Goal: Task Accomplishment & Management: Manage account settings

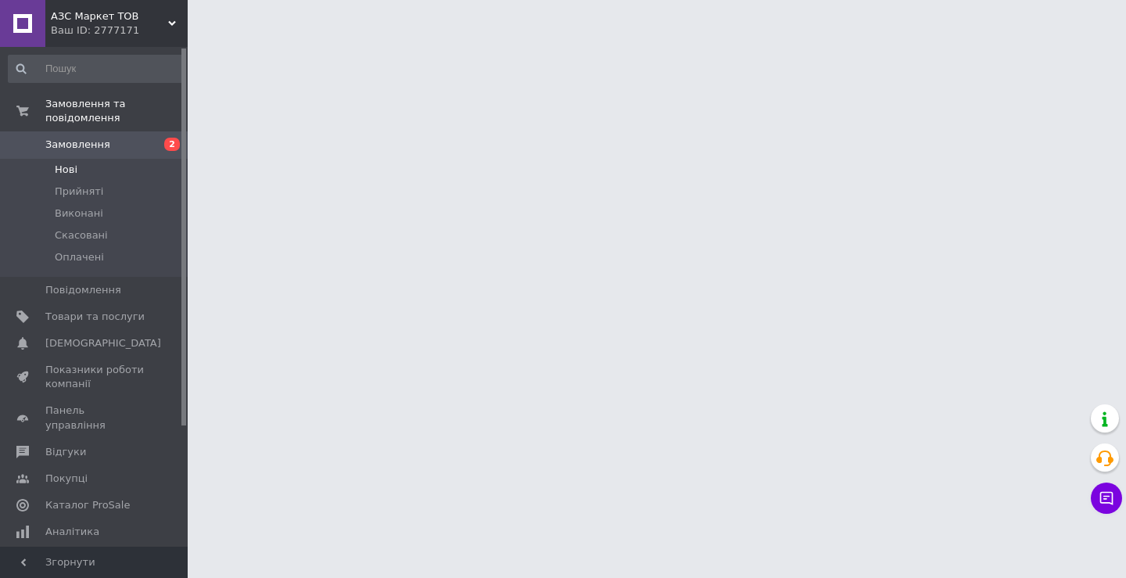
click at [72, 163] on span "Нові" at bounding box center [66, 170] width 23 height 14
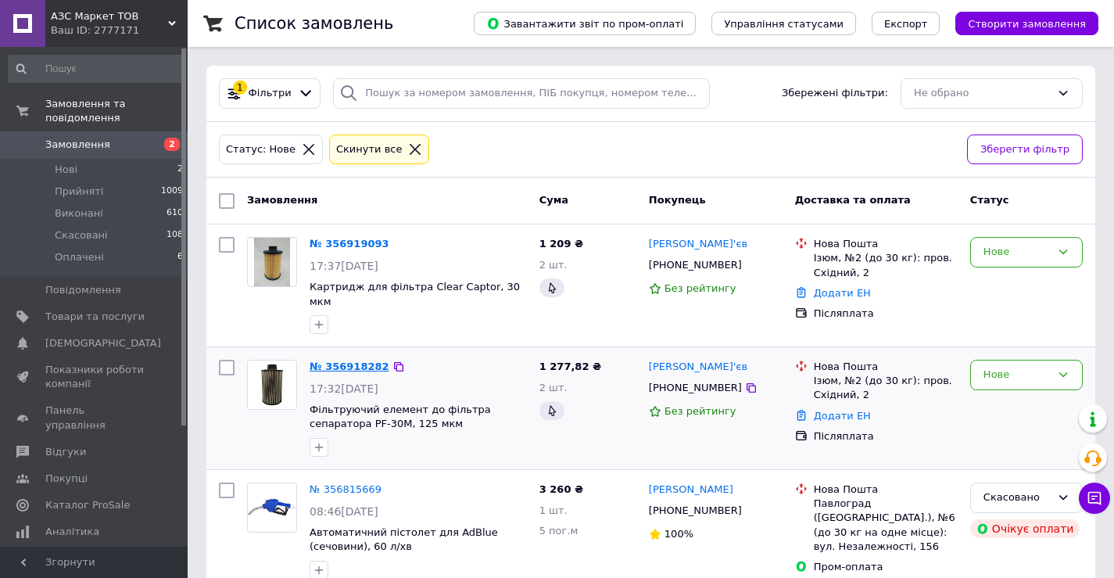
click at [324, 360] on link "№ 356918282" at bounding box center [350, 366] width 80 height 12
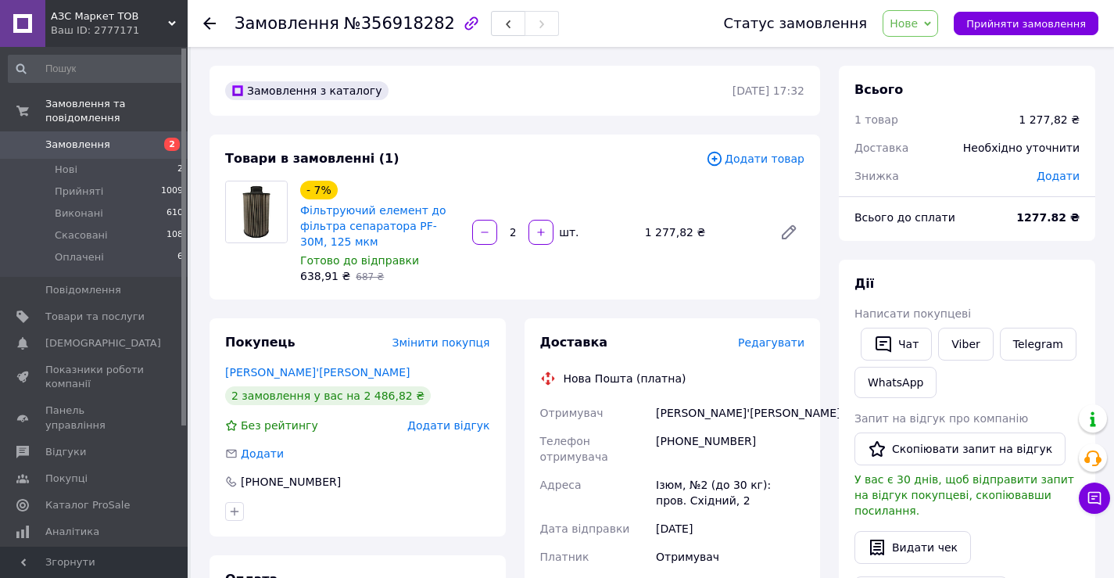
click at [918, 24] on span "Нове" at bounding box center [904, 23] width 28 height 13
click at [929, 59] on li "Прийнято" at bounding box center [920, 54] width 72 height 23
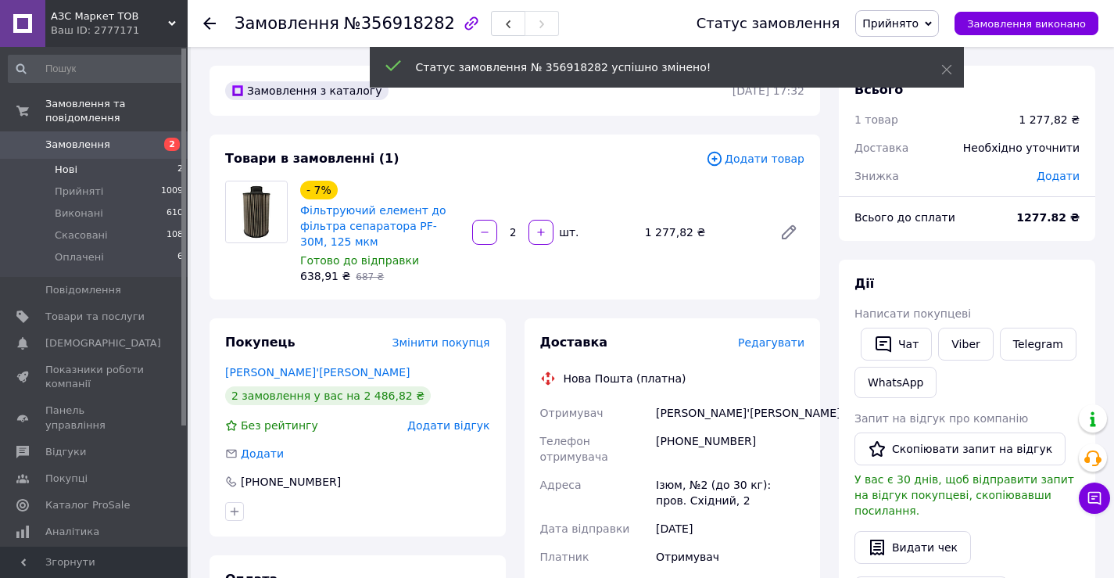
click at [101, 159] on li "Нові 2" at bounding box center [96, 170] width 192 height 22
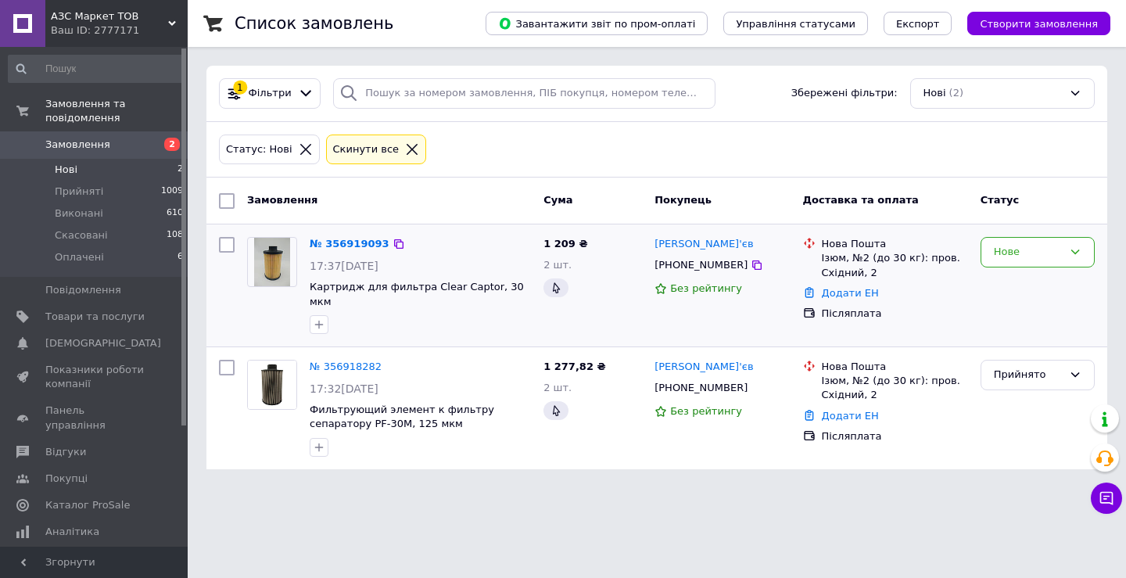
click at [1059, 267] on div "Нове" at bounding box center [1037, 285] width 127 height 109
click at [1053, 253] on div "Нове" at bounding box center [1028, 252] width 69 height 16
click at [1026, 289] on li "Прийнято" at bounding box center [1037, 285] width 113 height 29
click at [352, 238] on link "№ 356919093" at bounding box center [350, 244] width 80 height 12
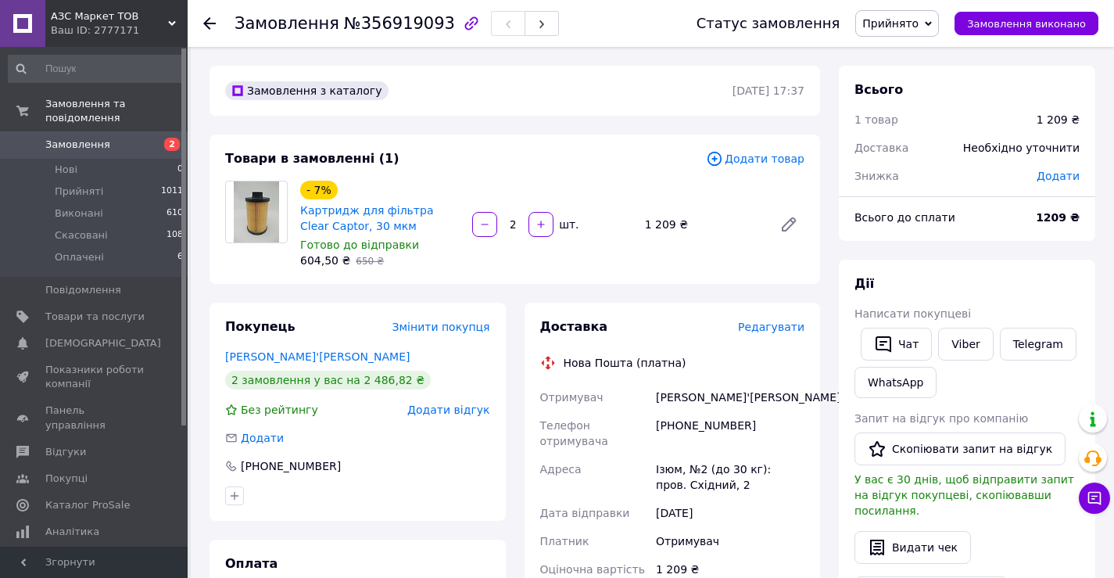
click at [480, 214] on button "button" at bounding box center [484, 224] width 25 height 25
type input "1"
drag, startPoint x: 703, startPoint y: 399, endPoint x: 653, endPoint y: 397, distance: 50.1
click at [652, 397] on div "Отримувач [PERSON_NAME]'єв [PERSON_NAME] Телефон отримувача [PHONE_NUMBER] Адре…" at bounding box center [672, 541] width 271 height 316
copy div "Отримувач [PERSON_NAME]'єв"
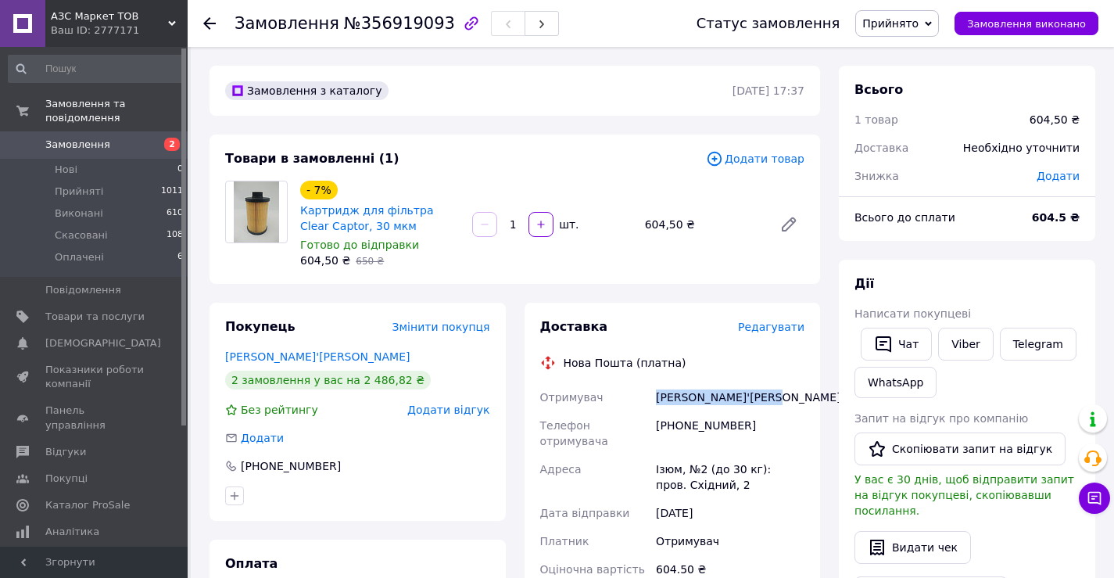
drag, startPoint x: 762, startPoint y: 398, endPoint x: 654, endPoint y: 396, distance: 108.7
click at [653, 397] on div "[PERSON_NAME]'[PERSON_NAME]" at bounding box center [730, 397] width 155 height 28
copy div "[PERSON_NAME]'[PERSON_NAME]"
drag, startPoint x: 720, startPoint y: 421, endPoint x: 694, endPoint y: 425, distance: 26.1
click at [694, 425] on div "[PHONE_NUMBER]" at bounding box center [730, 433] width 155 height 44
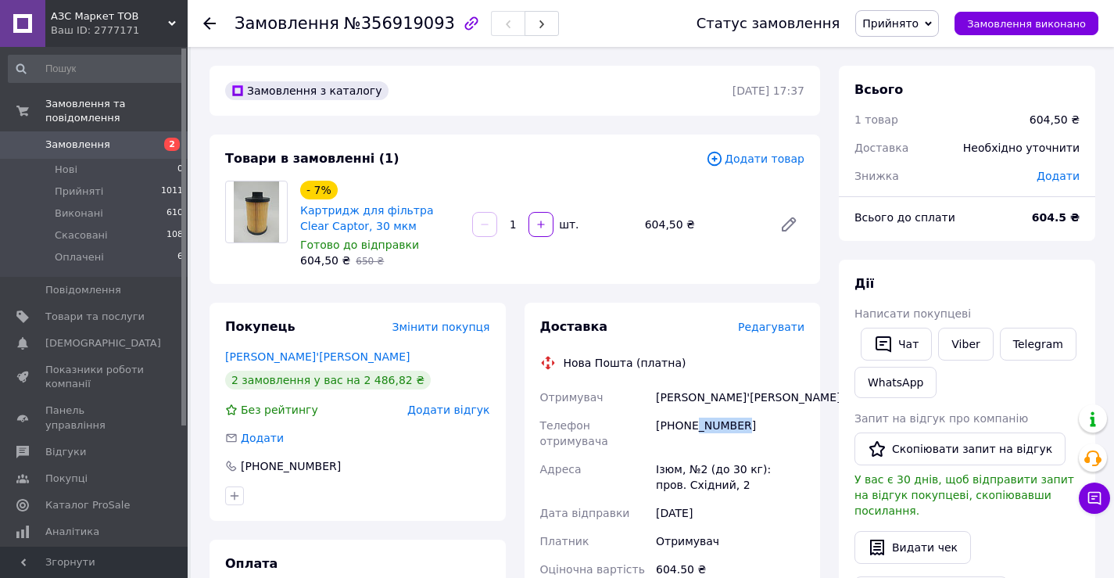
copy div "0271629"
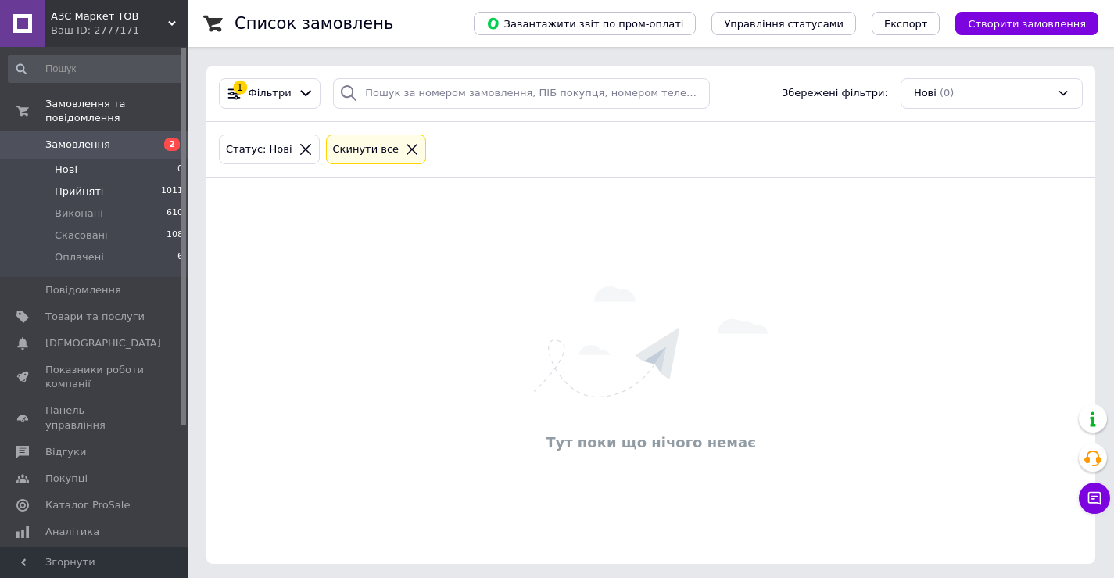
click at [122, 181] on li "Прийняті 1011" at bounding box center [96, 192] width 192 height 22
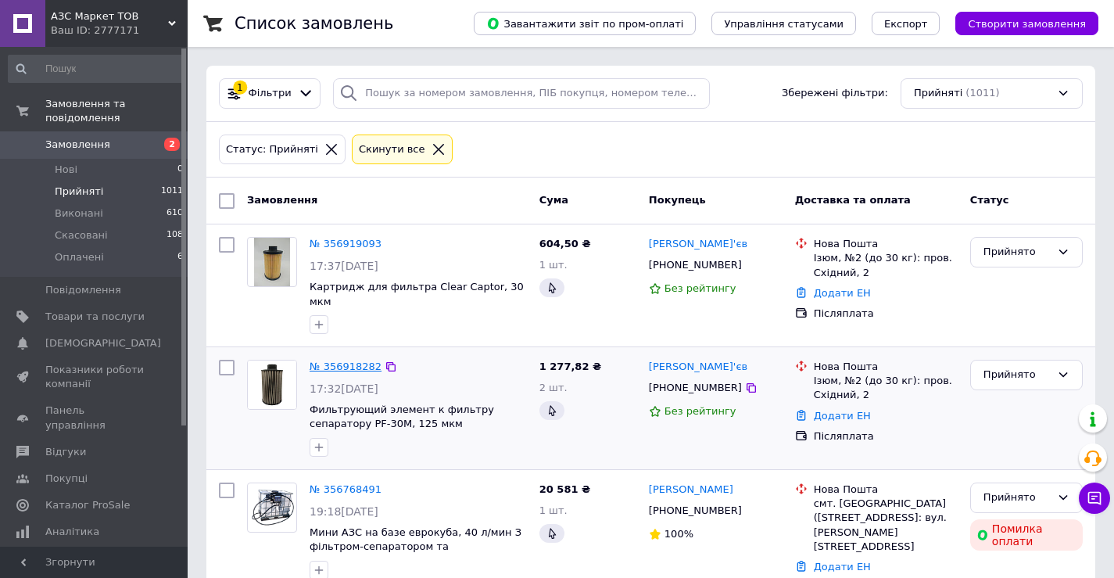
click at [342, 360] on link "№ 356918282" at bounding box center [346, 366] width 72 height 12
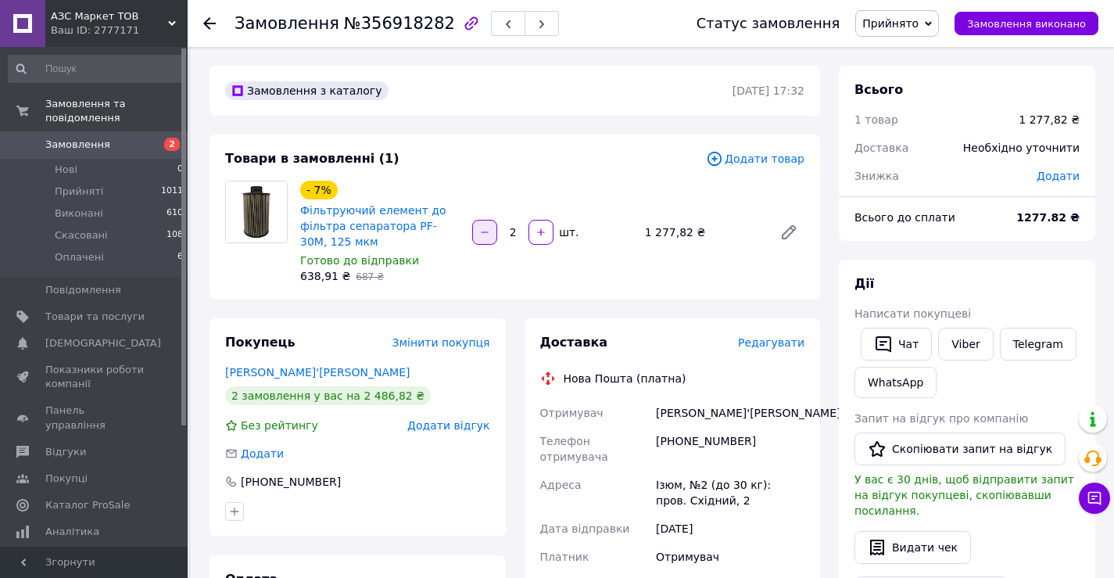
click at [488, 230] on icon "button" at bounding box center [484, 232] width 11 height 11
type input "1"
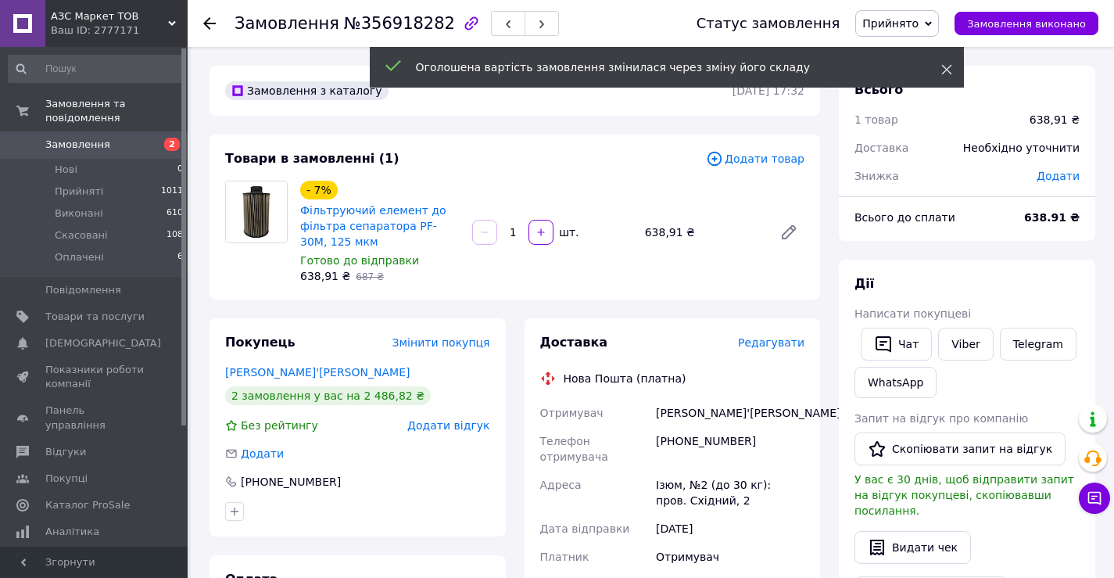
click at [948, 69] on use at bounding box center [946, 70] width 10 height 10
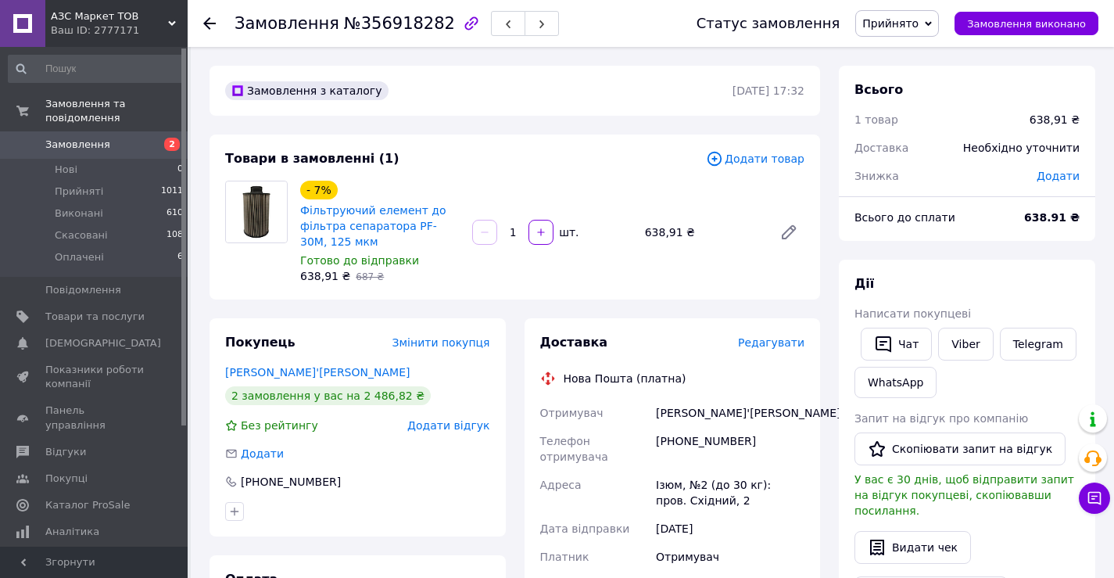
click at [88, 138] on span "Замовлення" at bounding box center [77, 145] width 65 height 14
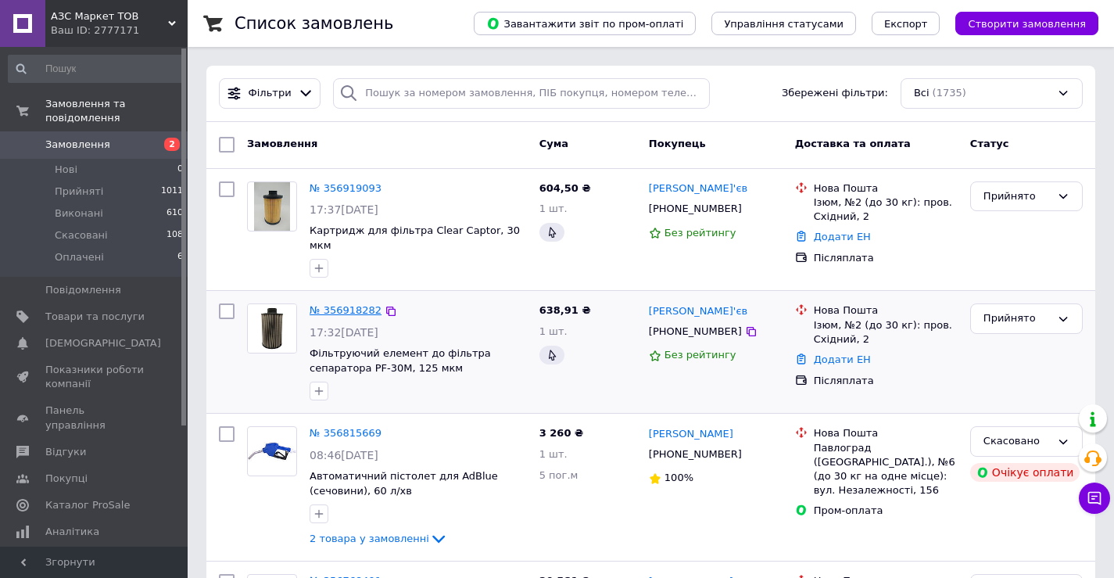
click at [334, 304] on link "№ 356918282" at bounding box center [346, 310] width 72 height 12
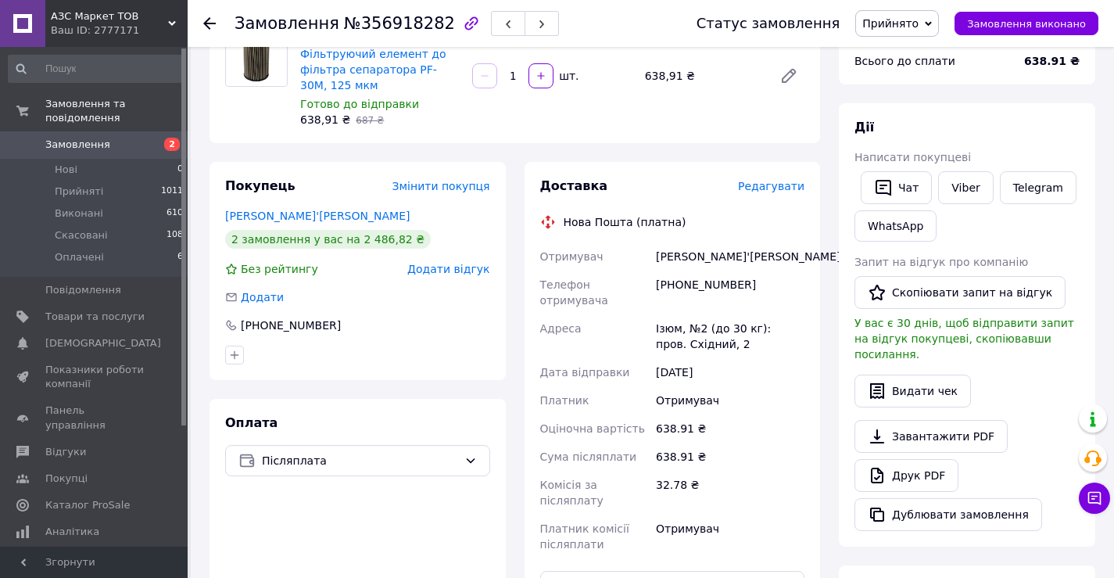
scroll to position [469, 0]
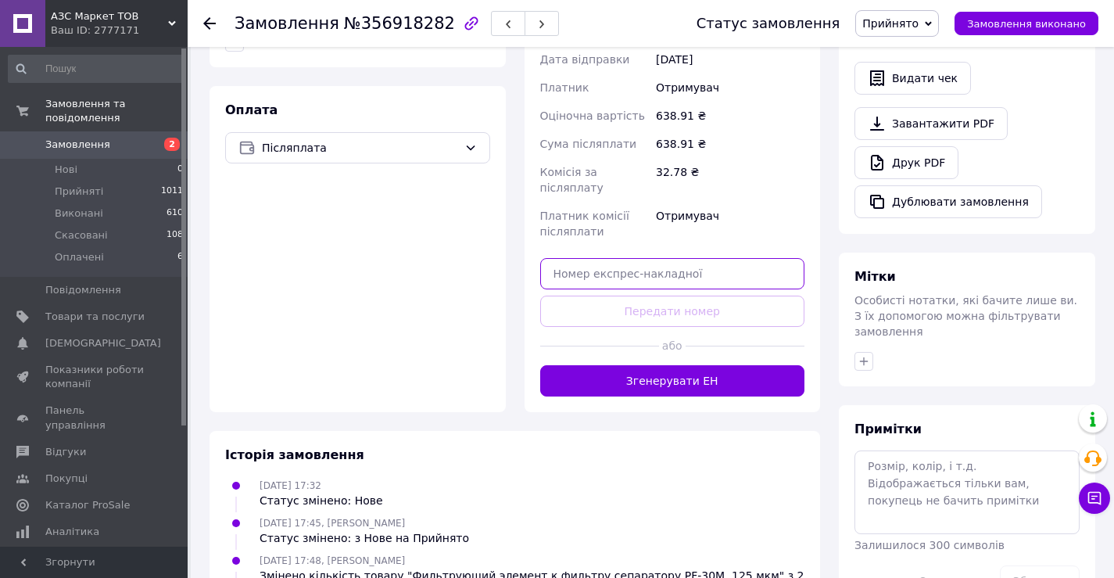
click at [659, 258] on input "text" at bounding box center [672, 273] width 265 height 31
paste input "20451225341901"
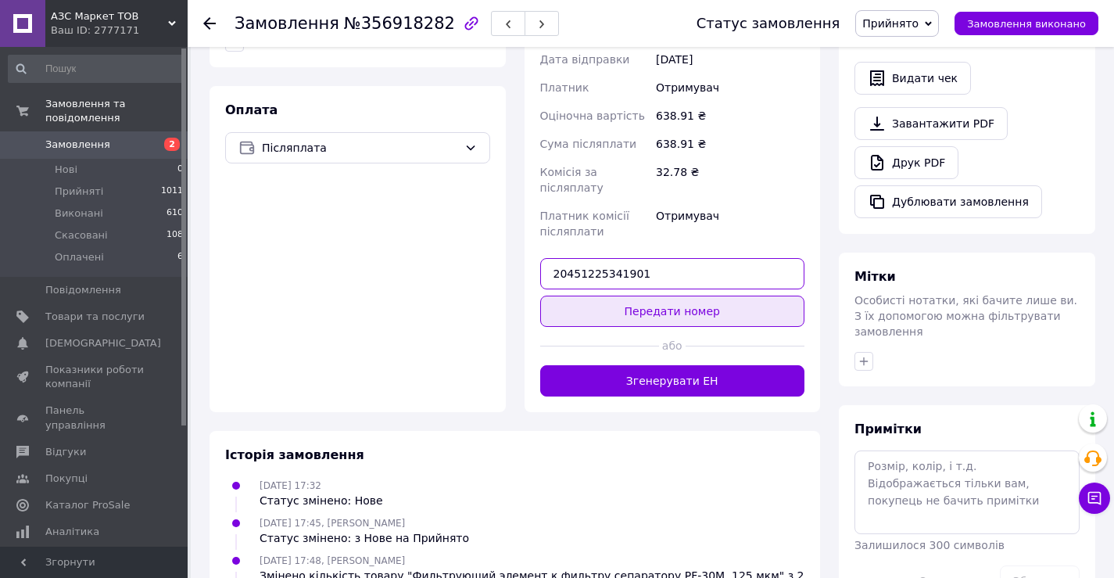
type input "20451225341901"
click at [684, 296] on button "Передати номер" at bounding box center [672, 311] width 265 height 31
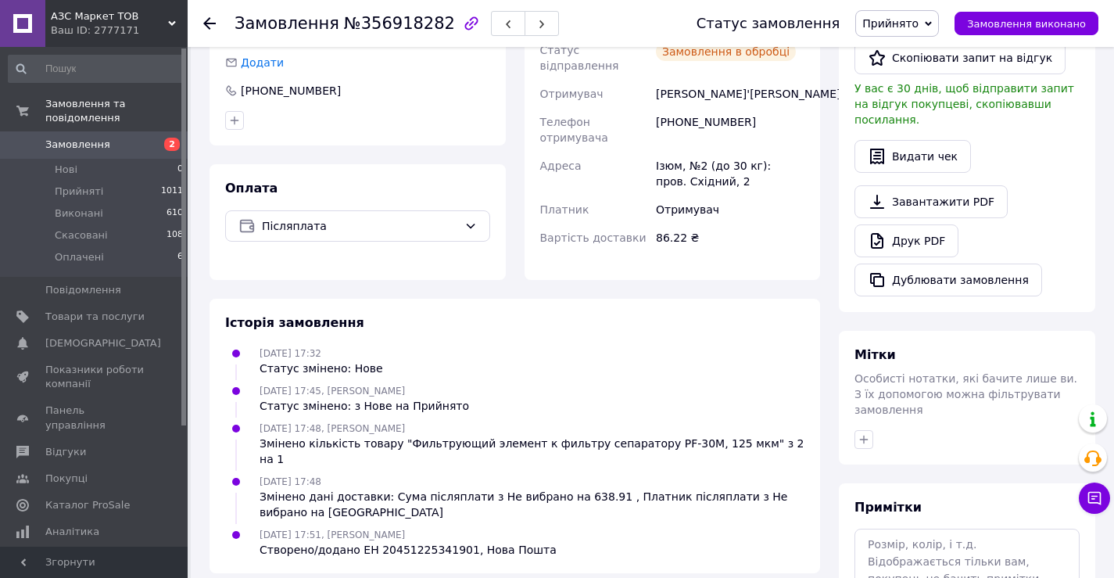
scroll to position [156, 0]
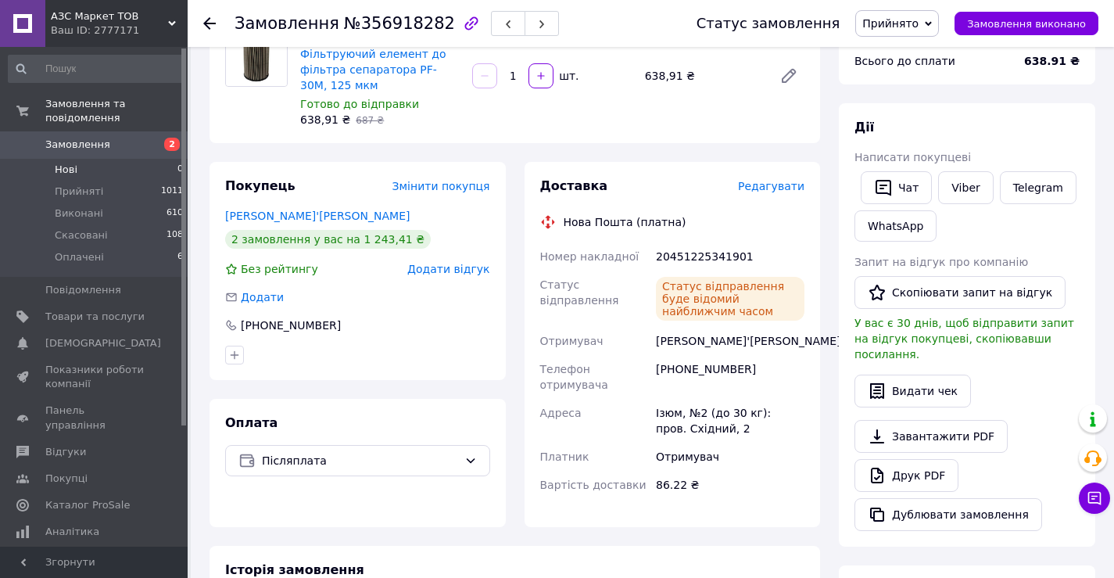
click at [106, 159] on li "Нові 0" at bounding box center [96, 170] width 192 height 22
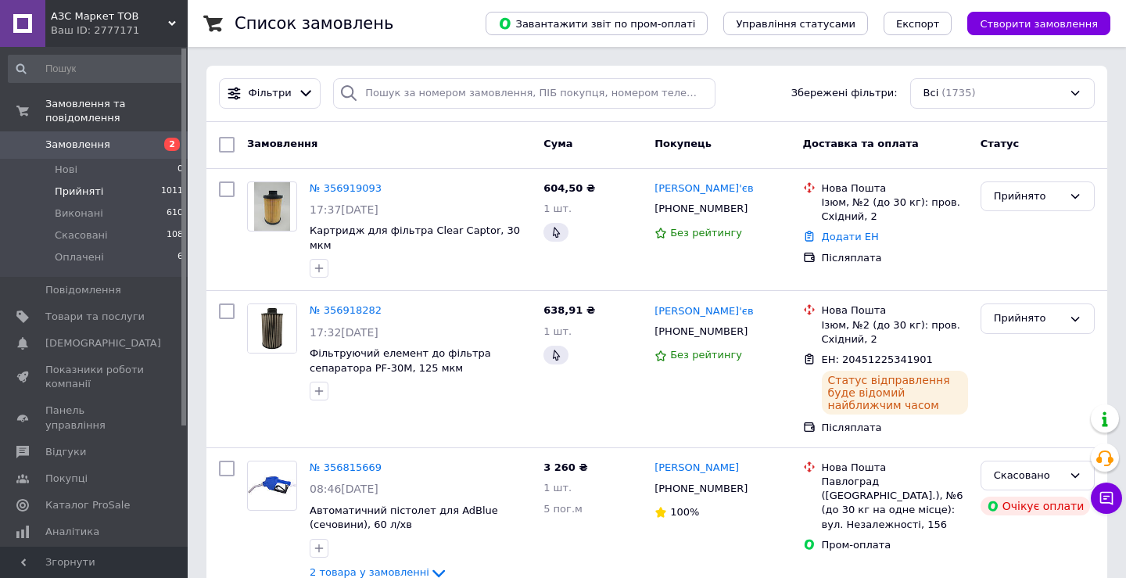
click at [101, 181] on li "Прийняті 1011" at bounding box center [96, 192] width 192 height 22
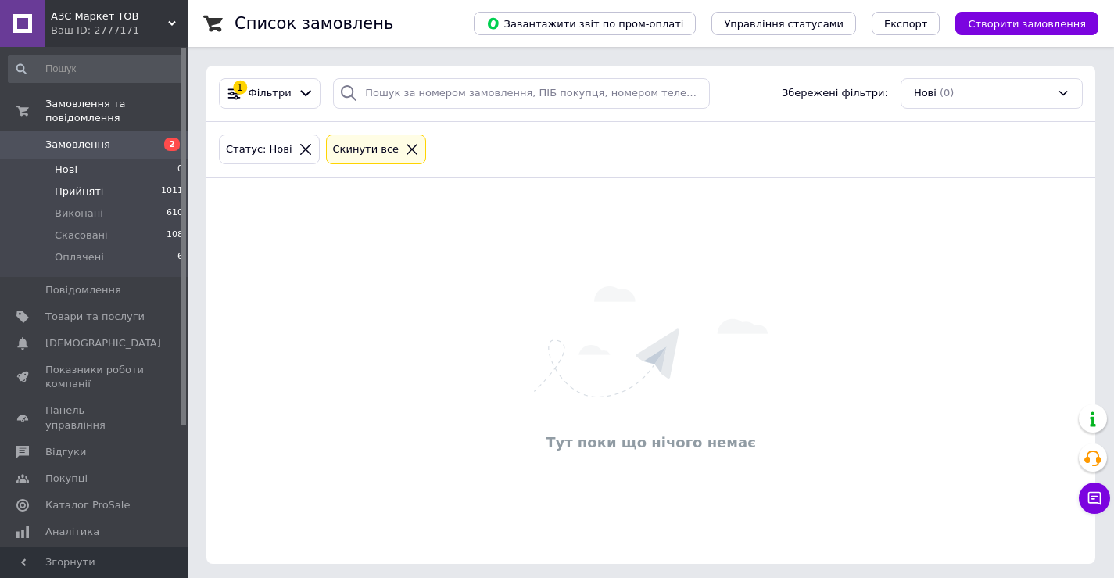
click at [82, 185] on span "Прийняті" at bounding box center [79, 192] width 48 height 14
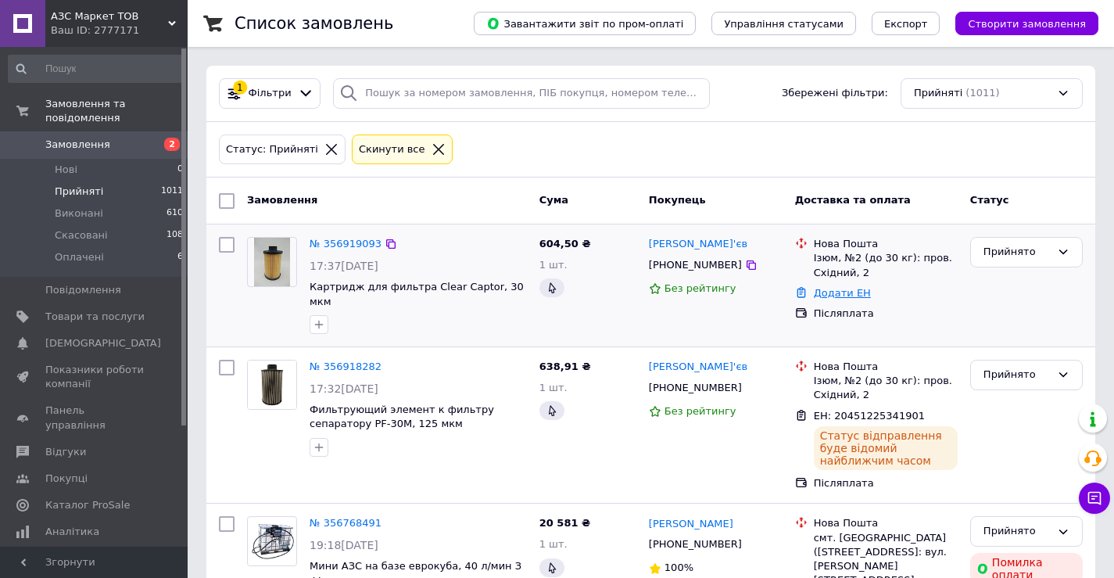
click at [837, 298] on link "Додати ЕН" at bounding box center [842, 293] width 57 height 12
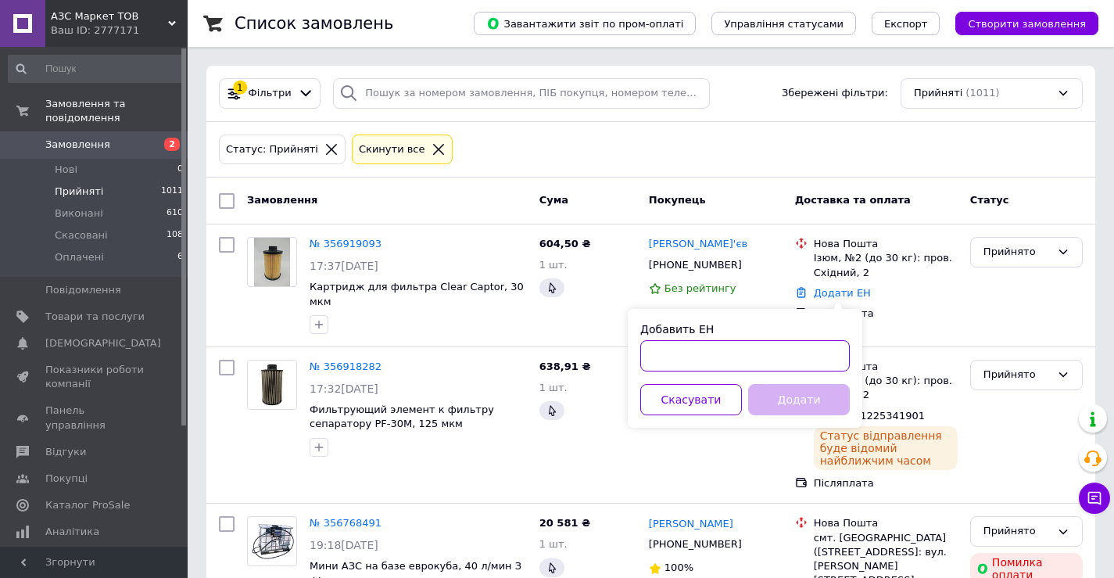
click at [697, 347] on input "Добавить ЕН" at bounding box center [745, 355] width 210 height 31
paste input "20451225341901"
type input "20451225341901"
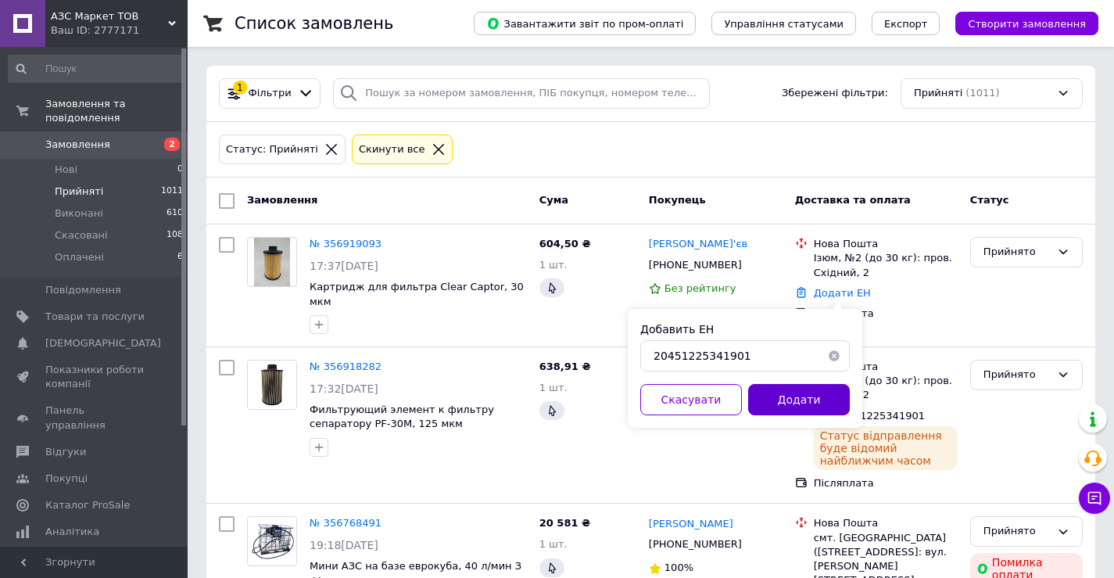
click at [788, 395] on button "Додати" at bounding box center [799, 399] width 102 height 31
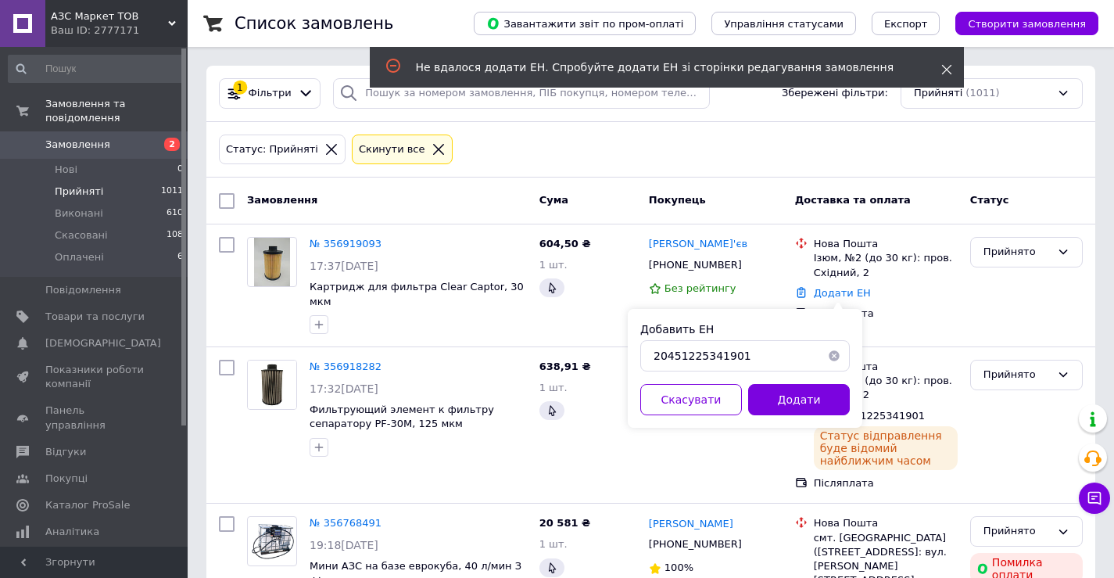
click at [942, 66] on span at bounding box center [946, 70] width 11 height 16
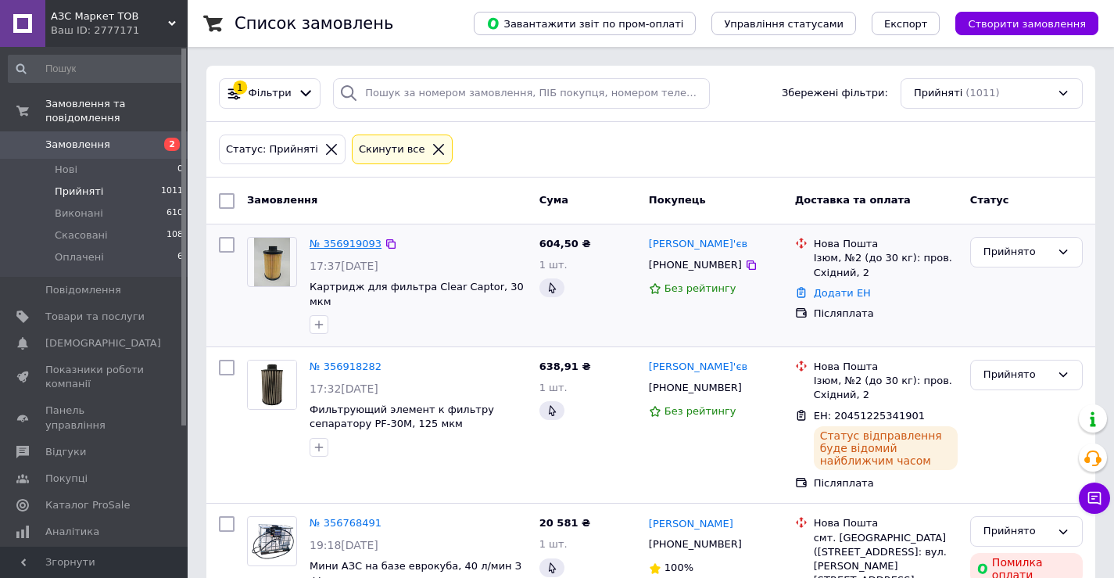
click at [332, 243] on link "№ 356919093" at bounding box center [346, 244] width 72 height 12
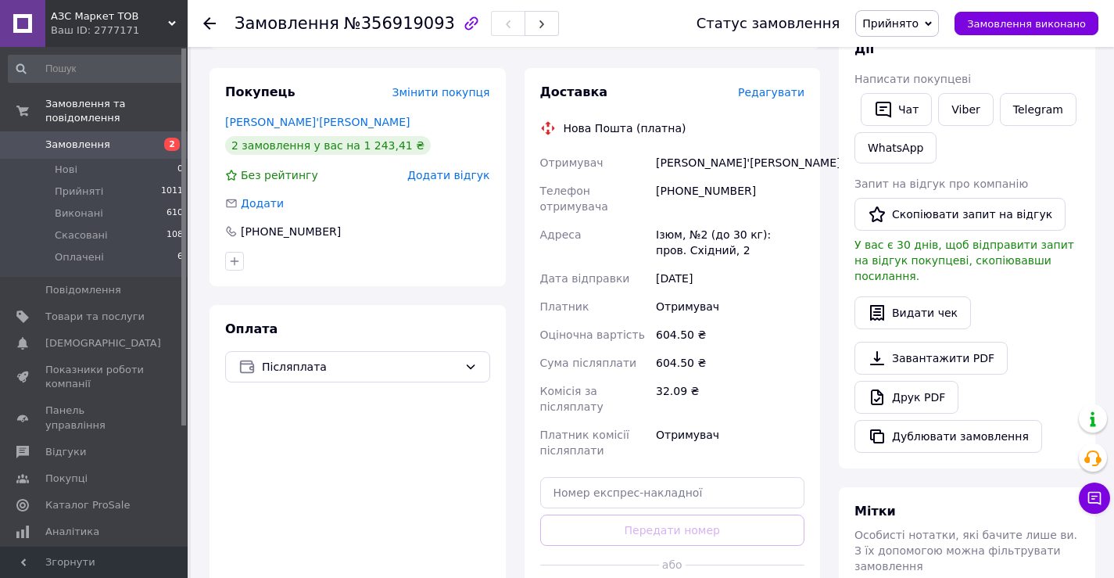
scroll to position [313, 0]
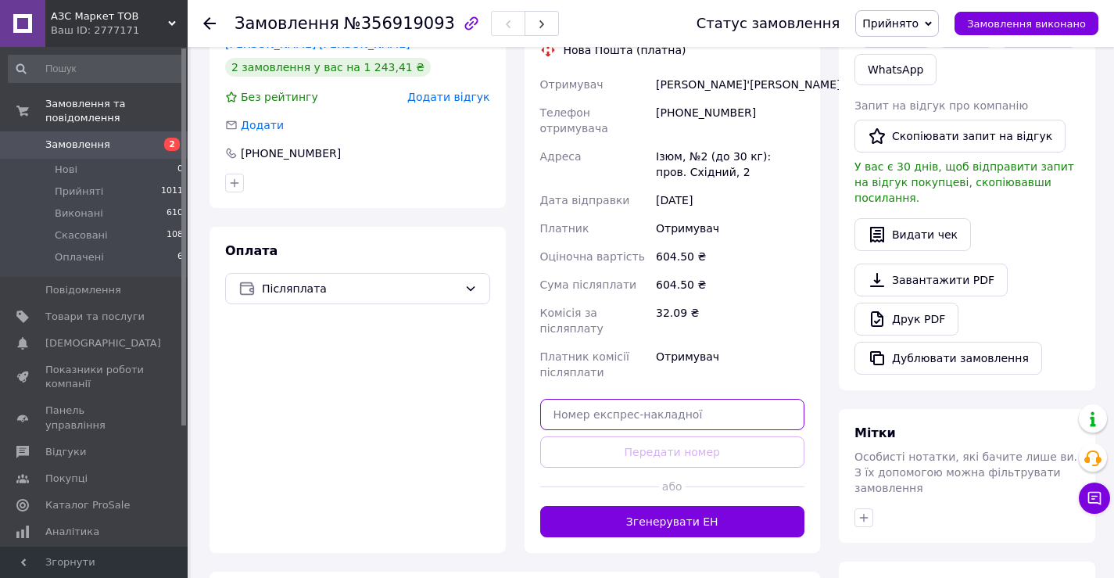
click at [619, 399] on input "text" at bounding box center [672, 414] width 265 height 31
paste input "20451225341901"
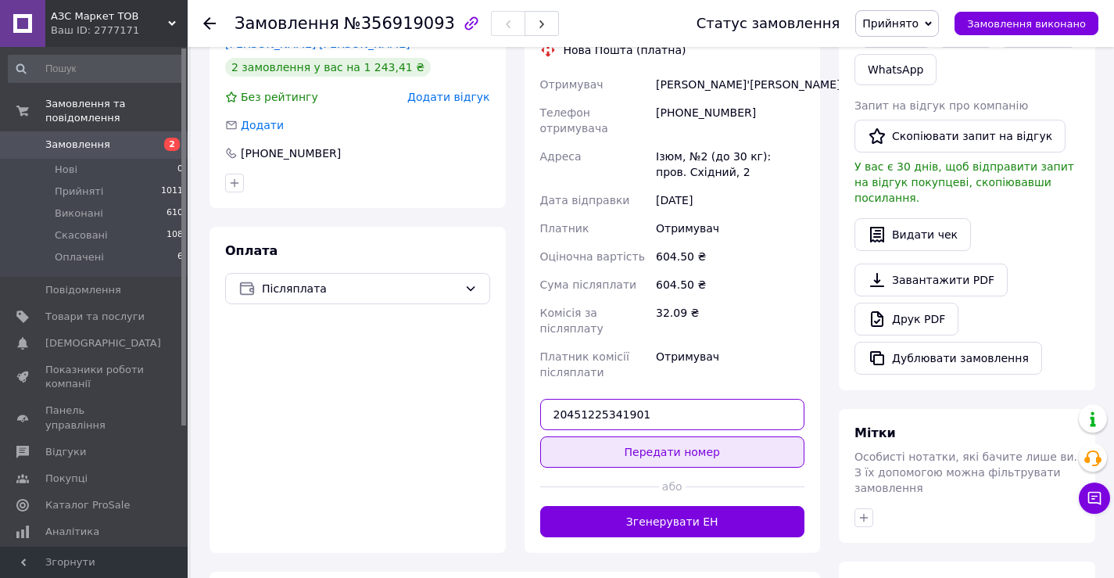
type input "20451225341901"
click at [633, 436] on button "Передати номер" at bounding box center [672, 451] width 265 height 31
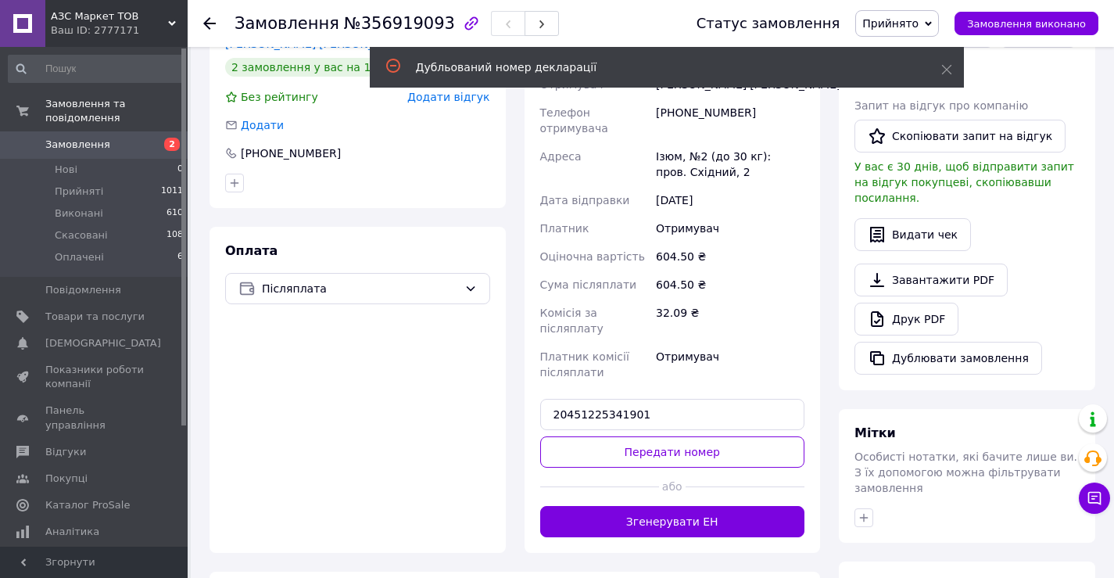
scroll to position [235, 0]
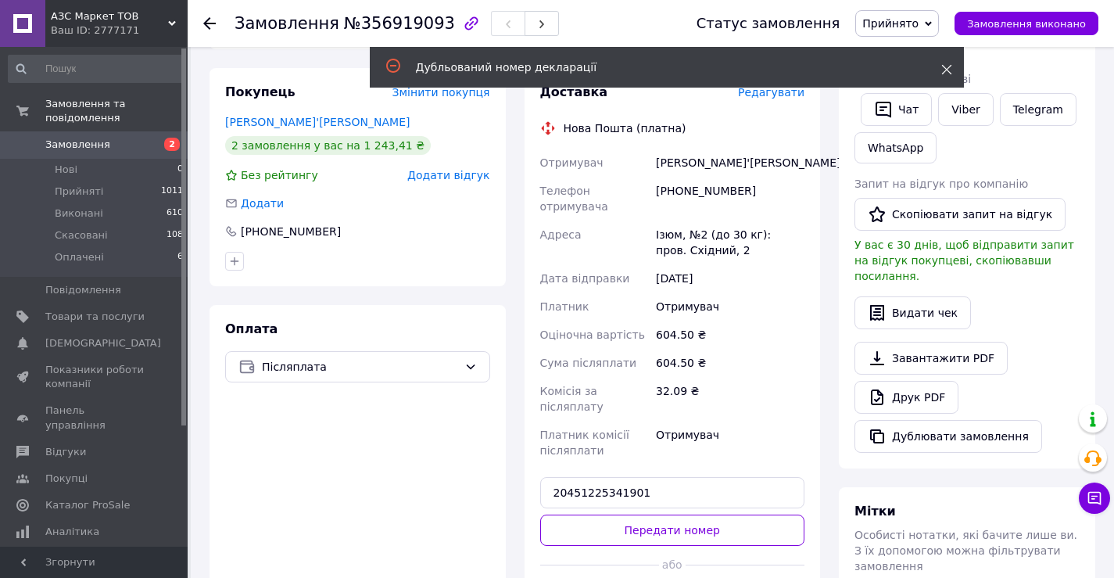
click at [948, 74] on icon at bounding box center [946, 69] width 11 height 11
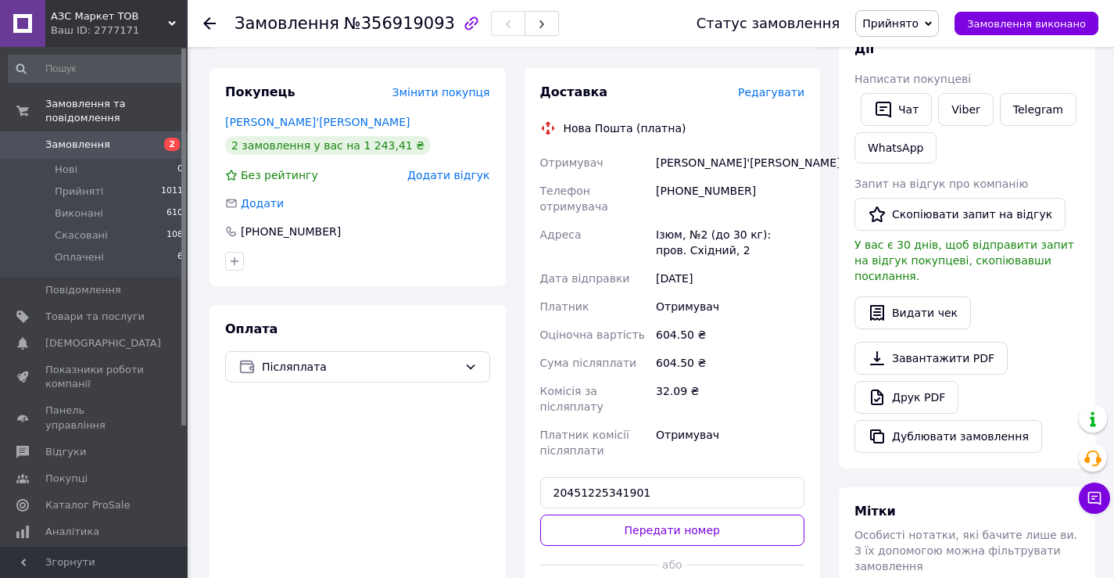
scroll to position [0, 0]
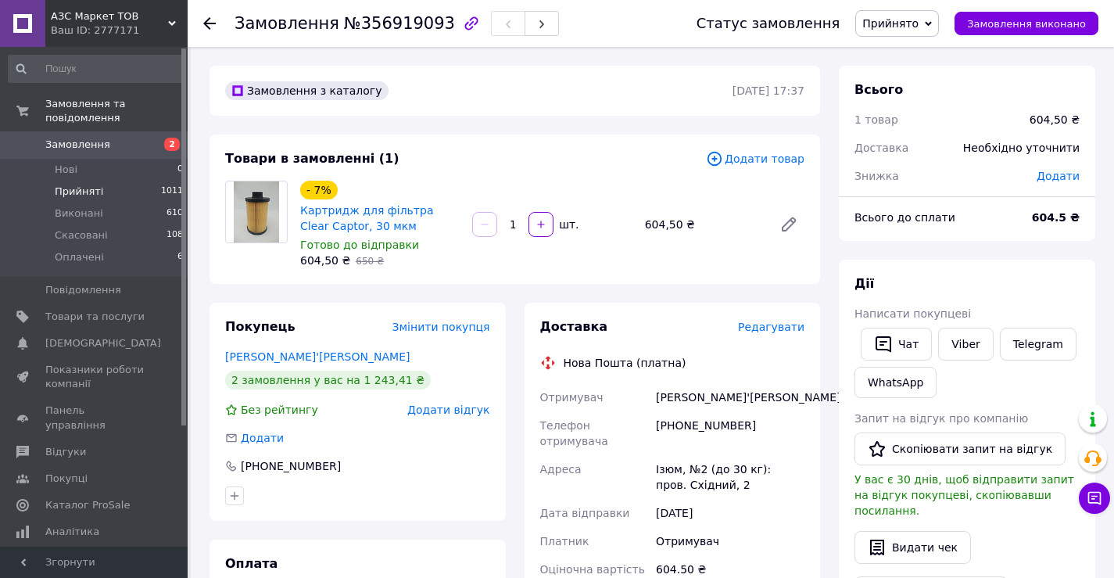
click at [68, 185] on span "Прийняті" at bounding box center [79, 192] width 48 height 14
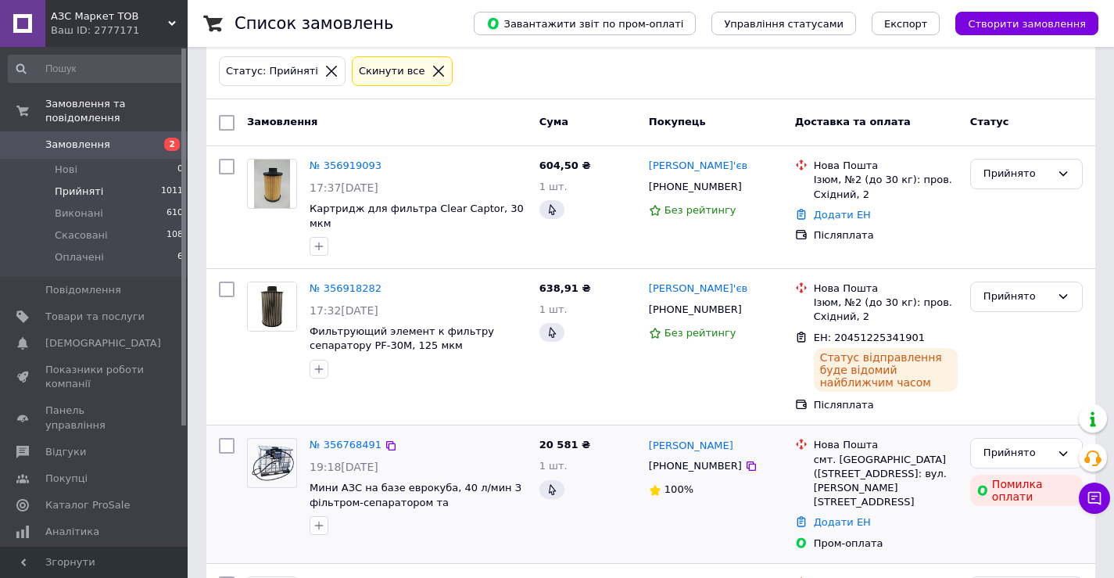
scroll to position [313, 0]
